Goal: Task Accomplishment & Management: Use online tool/utility

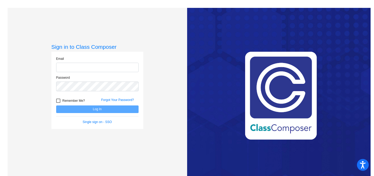
type input "[EMAIL_ADDRESS][DOMAIN_NAME]"
click at [101, 112] on button "Log In" at bounding box center [97, 110] width 82 height 8
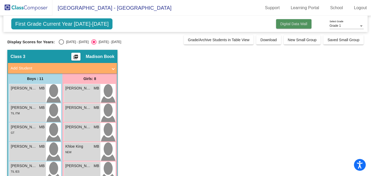
click at [304, 23] on span "Digital Data Wall" at bounding box center [294, 24] width 27 height 4
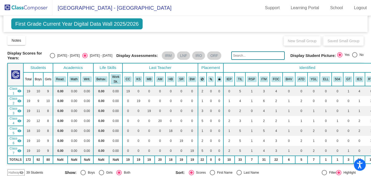
click at [55, 55] on div "Select an option" at bounding box center [52, 55] width 5 height 5
click at [52, 58] on input "[DATE] - [DATE]" at bounding box center [52, 58] width 0 height 0
radio input "true"
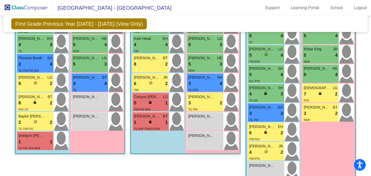
scroll to position [245, 0]
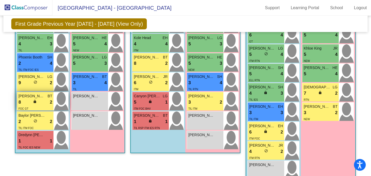
click at [40, 100] on div "8 lock do_not_disturb_alt 2" at bounding box center [35, 102] width 34 height 7
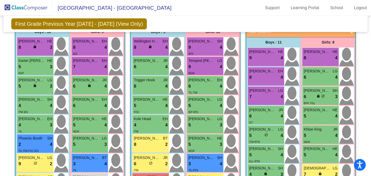
scroll to position [152, 0]
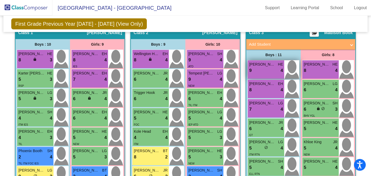
click at [260, 67] on div "9 lock do_not_disturb_alt 4" at bounding box center [266, 70] width 34 height 7
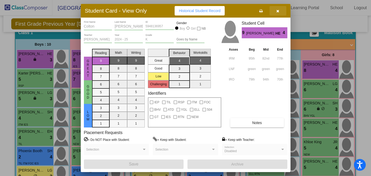
click at [278, 11] on icon "button" at bounding box center [278, 11] width 3 height 4
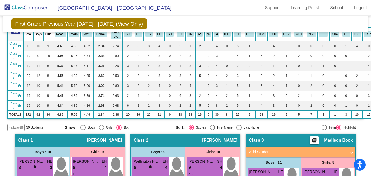
scroll to position [0, 0]
